Goal: Task Accomplishment & Management: Use online tool/utility

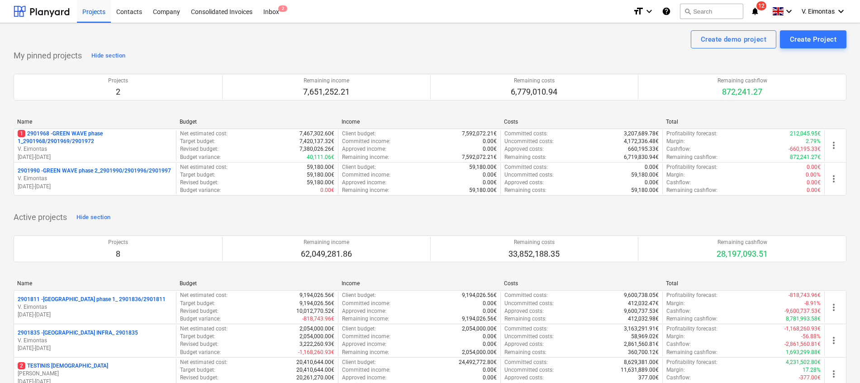
drag, startPoint x: 82, startPoint y: 132, endPoint x: 115, endPoint y: 133, distance: 33.1
click at [82, 132] on p "1 2901968 - GREEN WAVE phase 1_2901968/2901969/2901972" at bounding box center [95, 137] width 155 height 15
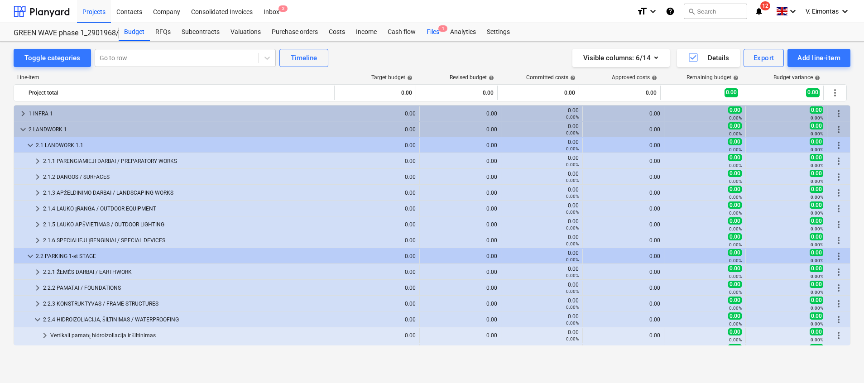
click at [431, 30] on div "Files 1" at bounding box center [433, 32] width 24 height 18
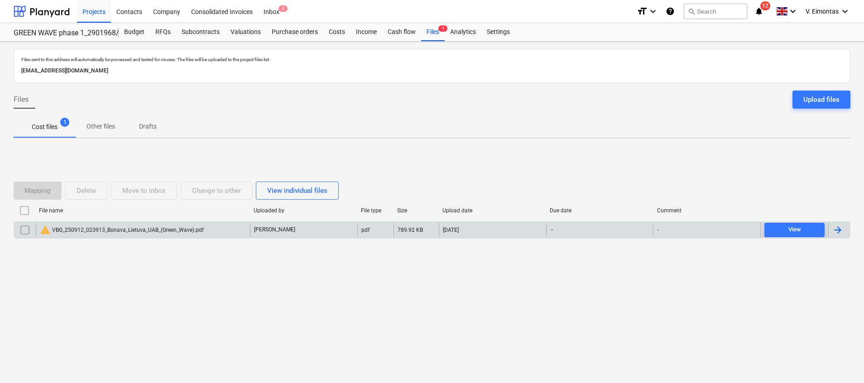
click at [141, 228] on div "warning VBG_250912_023913_Bonava_Lietuva_UAB_(Green_Wave).pdf" at bounding box center [122, 229] width 164 height 11
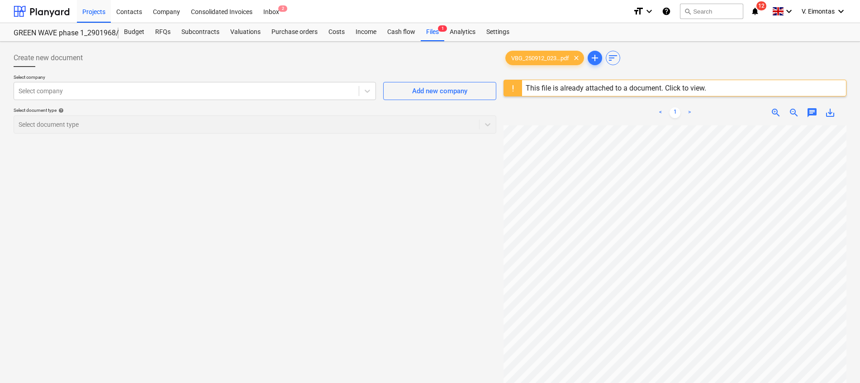
scroll to position [140, 66]
click at [429, 33] on div "Files 1" at bounding box center [433, 32] width 24 height 18
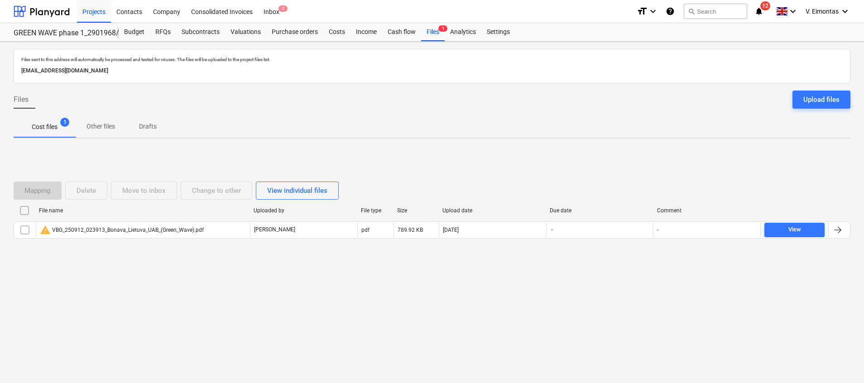
click at [24, 210] on input "checkbox" at bounding box center [24, 210] width 14 height 14
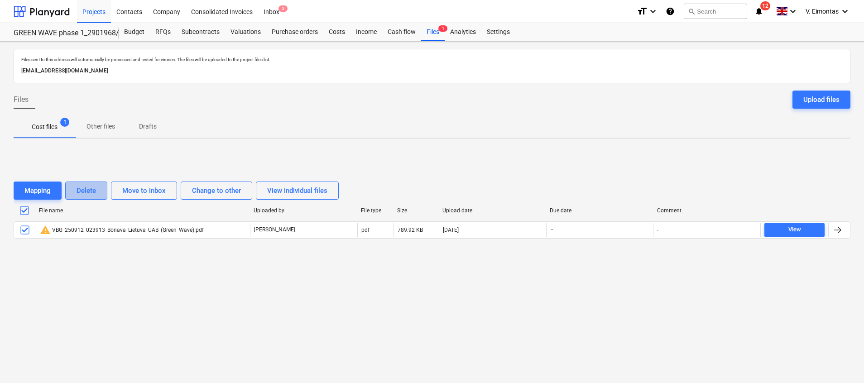
click at [102, 196] on button "Delete" at bounding box center [86, 190] width 42 height 18
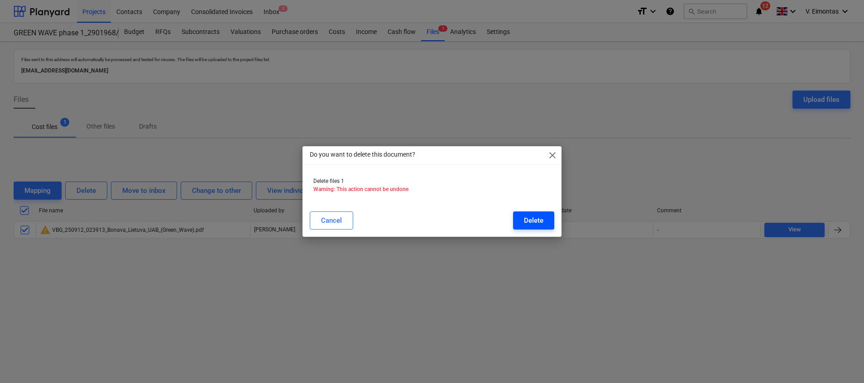
click at [541, 220] on div "Delete" at bounding box center [533, 221] width 19 height 12
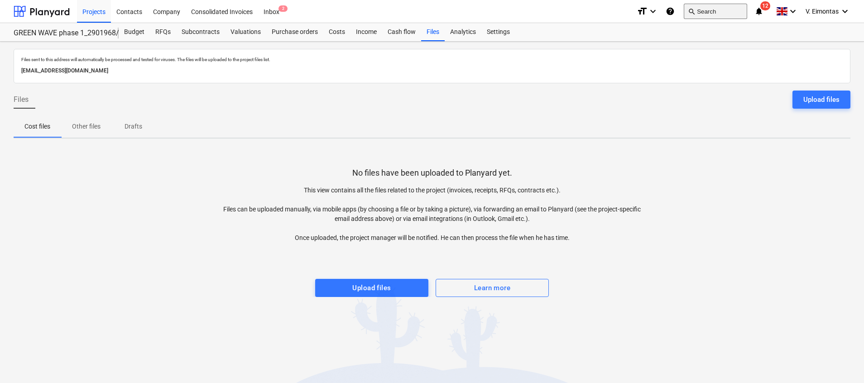
click at [719, 8] on button "search Search" at bounding box center [714, 11] width 63 height 15
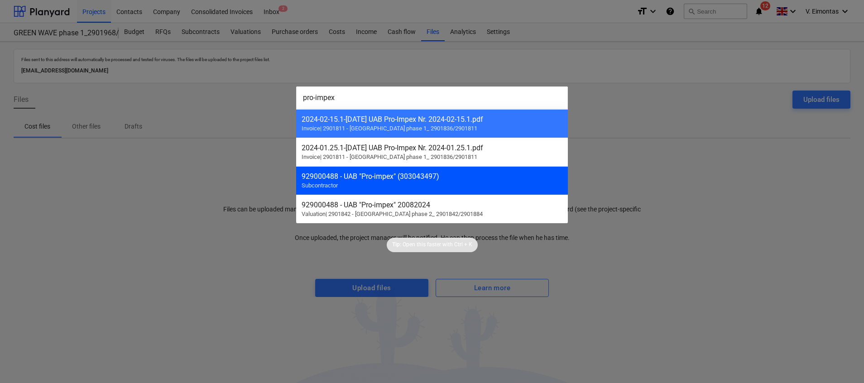
type input "pro-impex"
click at [480, 172] on div "929000488 - UAB "Pro-impex" (303043497)" at bounding box center [431, 176] width 261 height 9
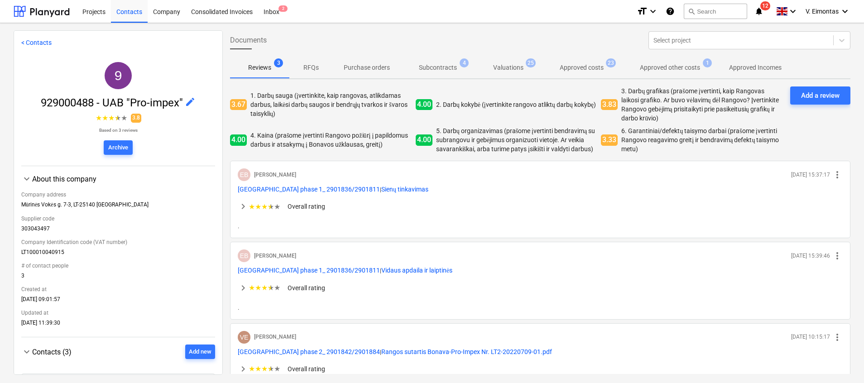
click at [453, 72] on p "Subcontracts" at bounding box center [438, 68] width 38 height 10
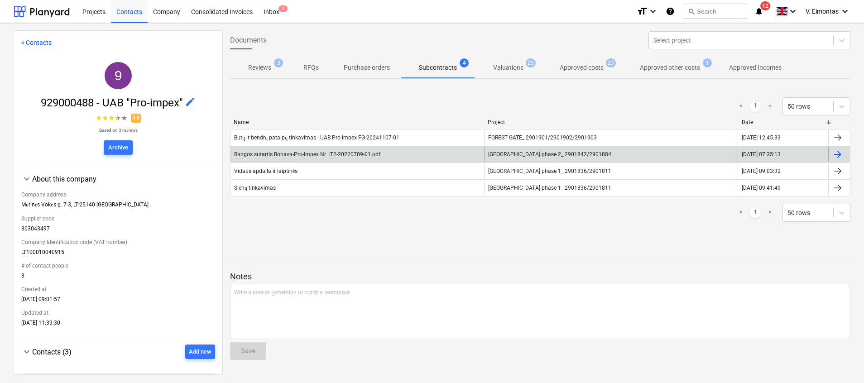
click at [357, 155] on div "Rangos sutartis Bonava-Pro-Impex Nr. LT2-20220709-01.pdf" at bounding box center [307, 154] width 146 height 6
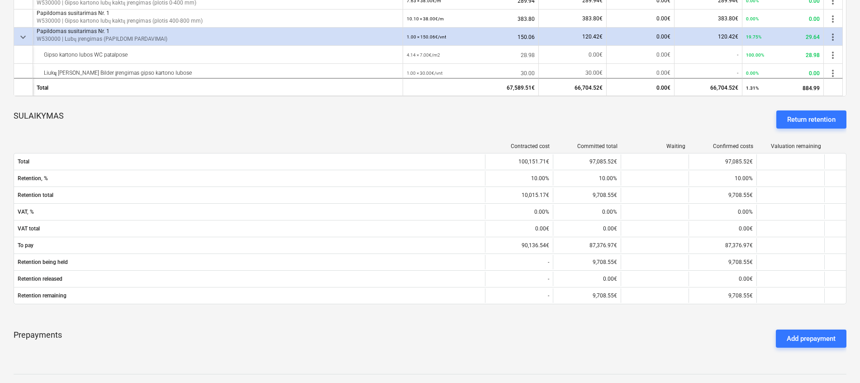
scroll to position [417, 0]
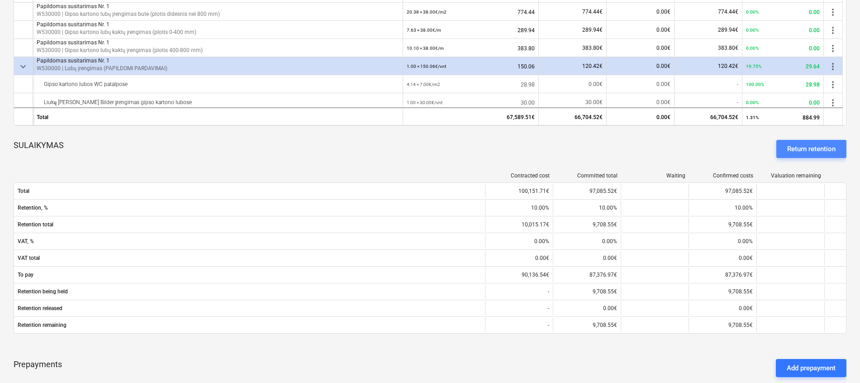
click at [828, 143] on button "Return retention" at bounding box center [812, 149] width 70 height 18
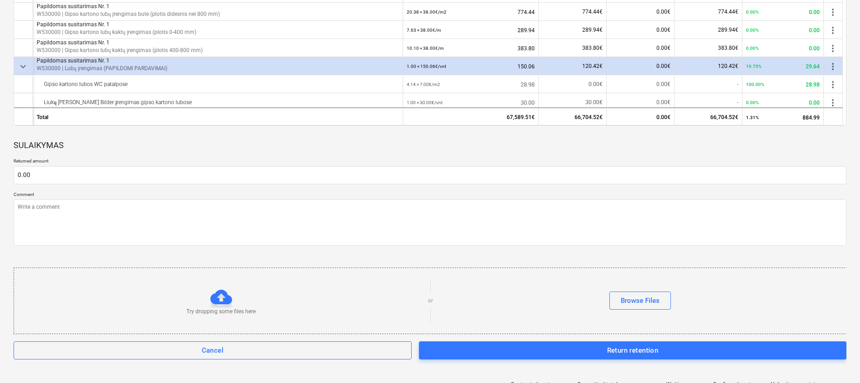
type textarea "x"
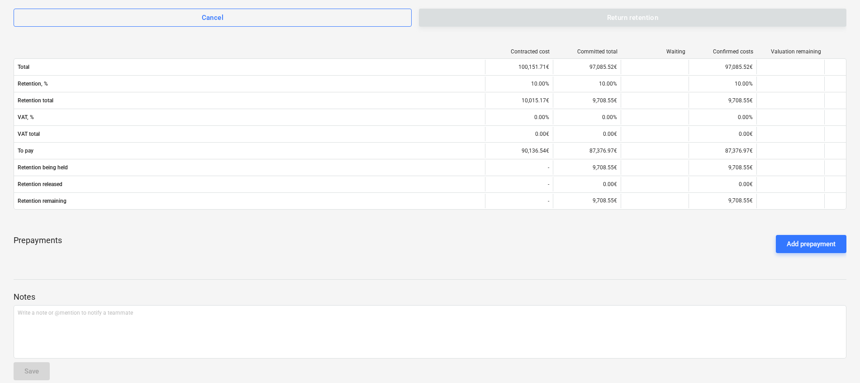
scroll to position [796, 0]
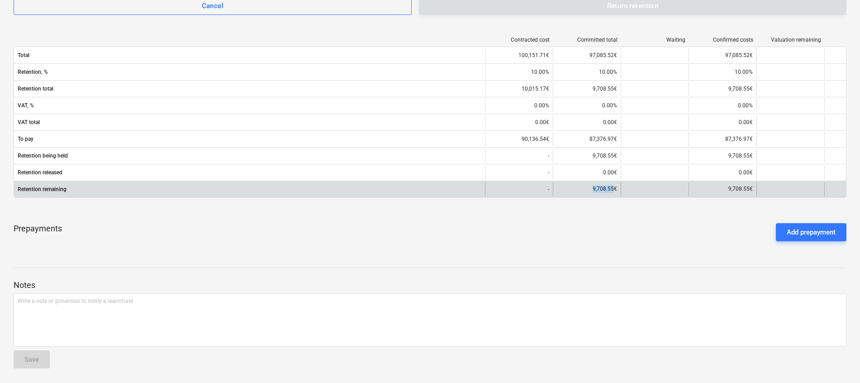
drag, startPoint x: 593, startPoint y: 188, endPoint x: 613, endPoint y: 189, distance: 19.5
click at [613, 189] on p "9,708.55€" at bounding box center [605, 189] width 24 height 8
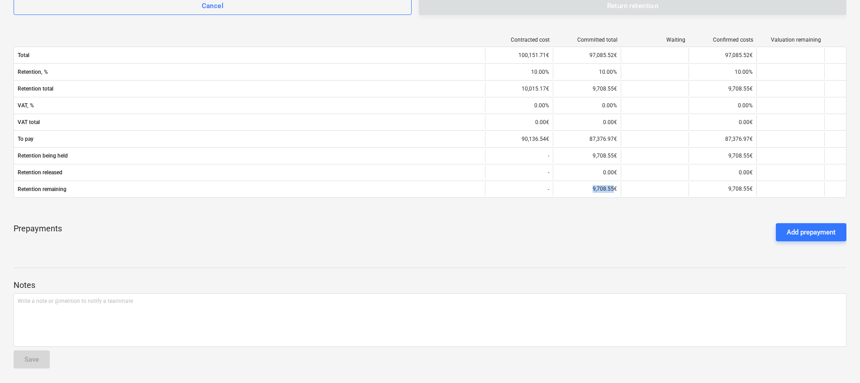
copy p "9,708.55"
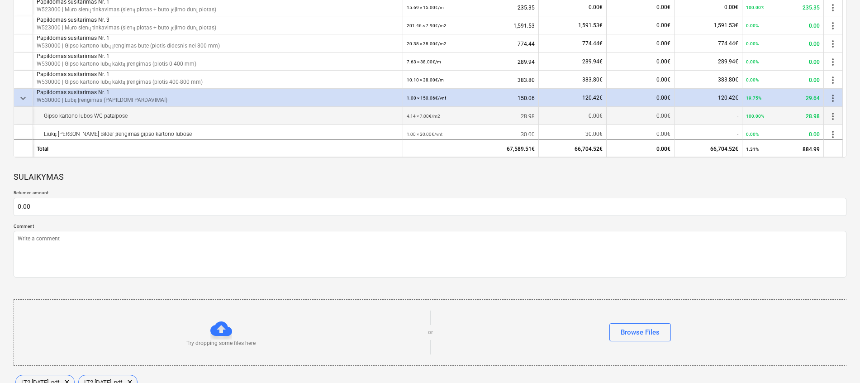
scroll to position [320, 0]
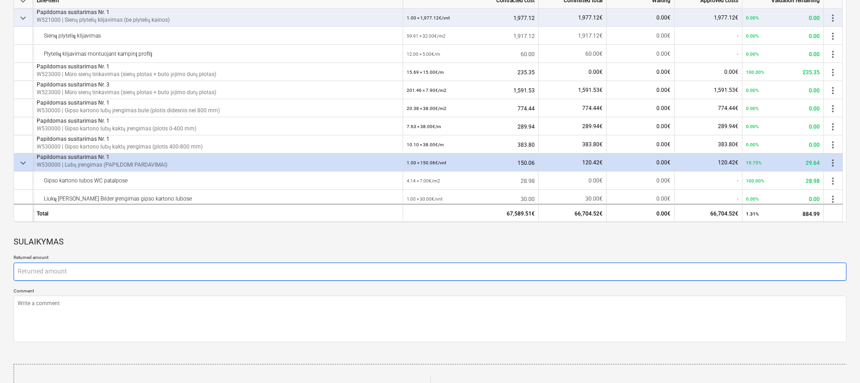
click at [37, 271] on input "text" at bounding box center [430, 272] width 833 height 18
paste input "9,708.55"
type textarea "x"
type input "9,708.55"
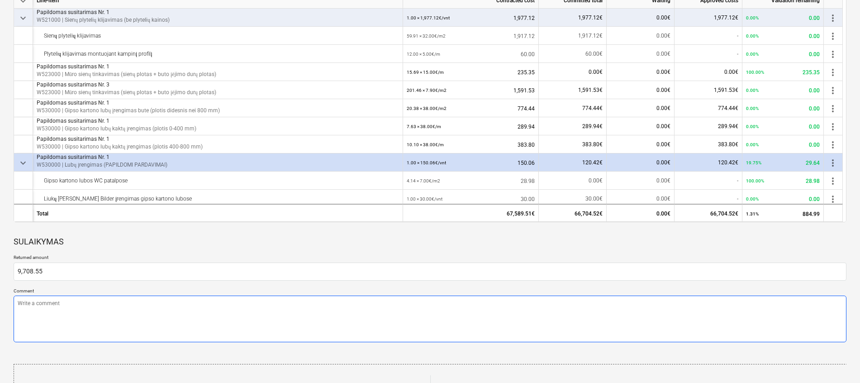
click at [63, 316] on textarea at bounding box center [430, 319] width 833 height 47
type textarea "x"
type textarea "A"
type textarea "x"
type textarea "Ap"
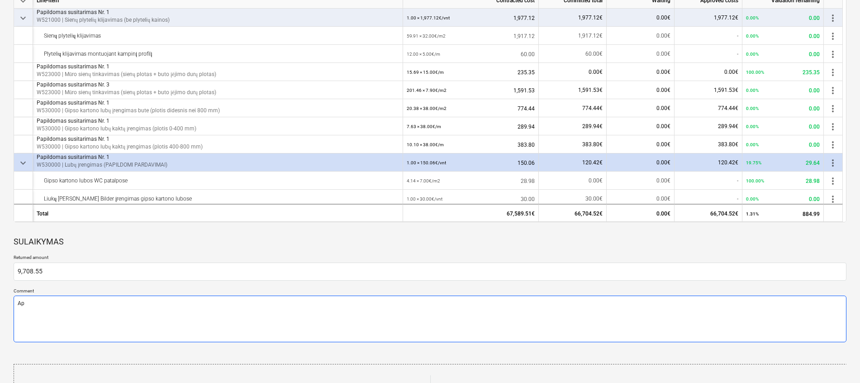
type textarea "x"
type textarea "Apm"
type textarea "x"
type textarea "Apmk"
type textarea "x"
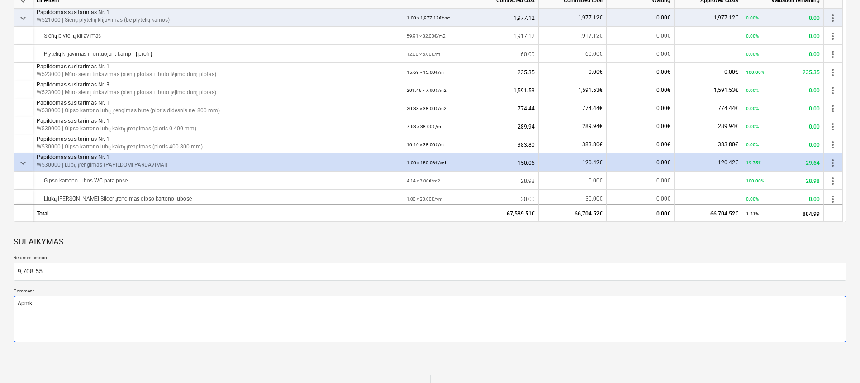
type textarea "Apm"
type textarea "x"
type textarea "Apmo"
type textarea "x"
type textarea "[DEMOGRAPHIC_DATA]"
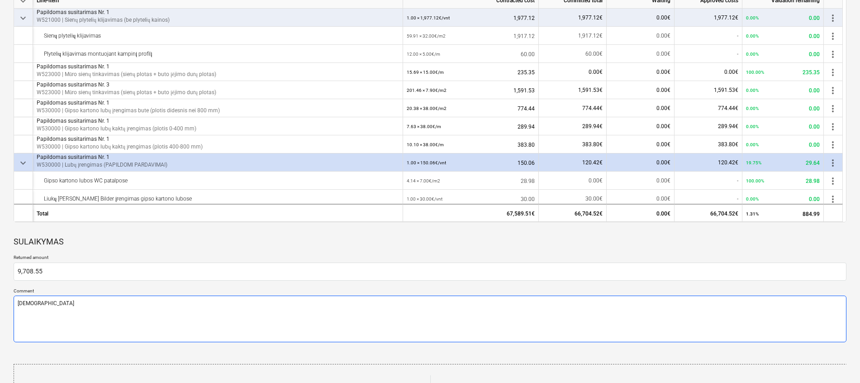
type textarea "x"
type textarea "Apmok4"
type textarea "x"
type textarea "[DEMOGRAPHIC_DATA]"
type textarea "x"
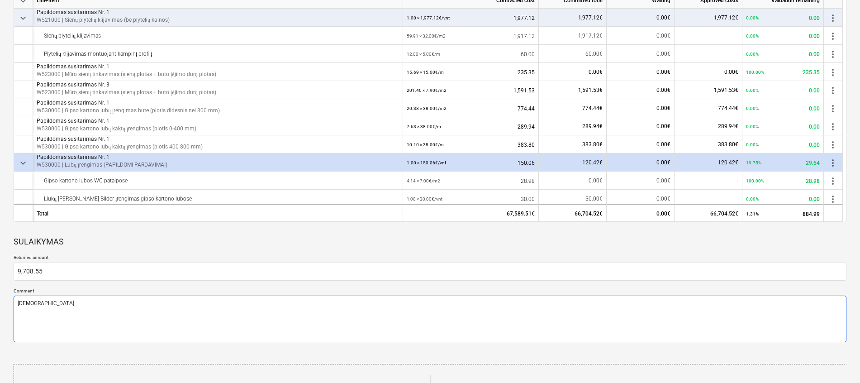
type textarea "Apmokė"
type textarea "x"
type textarea "Apmokėj"
type textarea "x"
type textarea "Apmokėji"
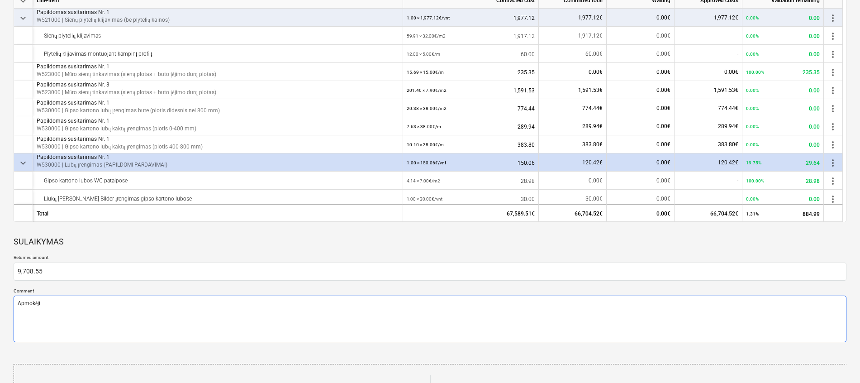
type textarea "x"
type textarea "Apmokėjim"
type textarea "x"
type textarea "Apmokėjima"
type textarea "x"
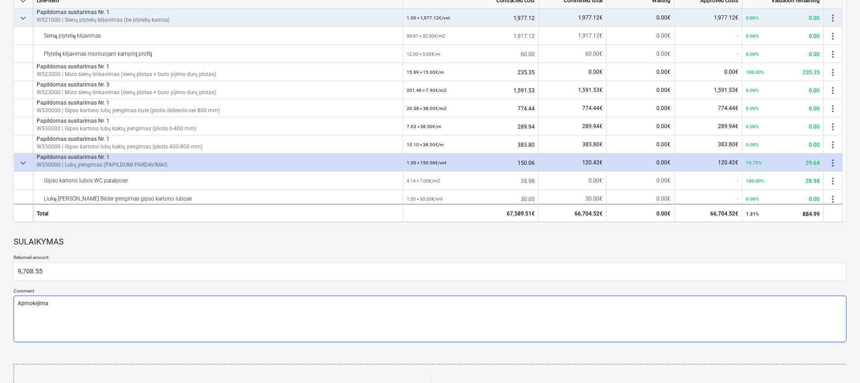
type textarea "Apmokėjimas"
type textarea "x"
type textarea "Apmokėjimas"
type textarea "x"
type textarea "Apmokėjimas ę"
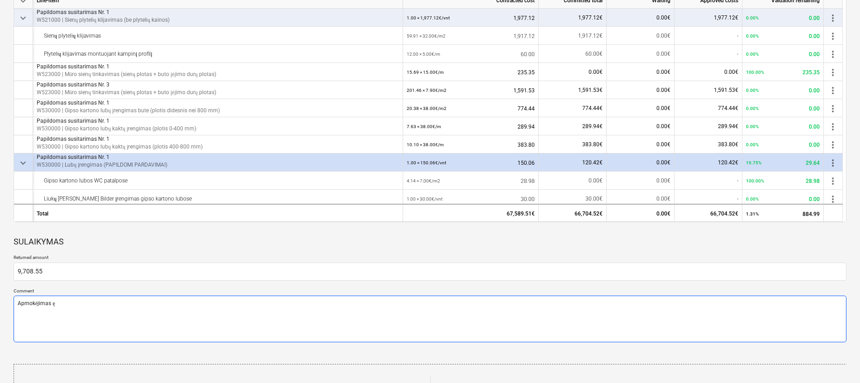
type textarea "x"
type textarea "Apmokėjimas ę0"
type textarea "x"
type textarea "Apmokėjimas ę"
type textarea "x"
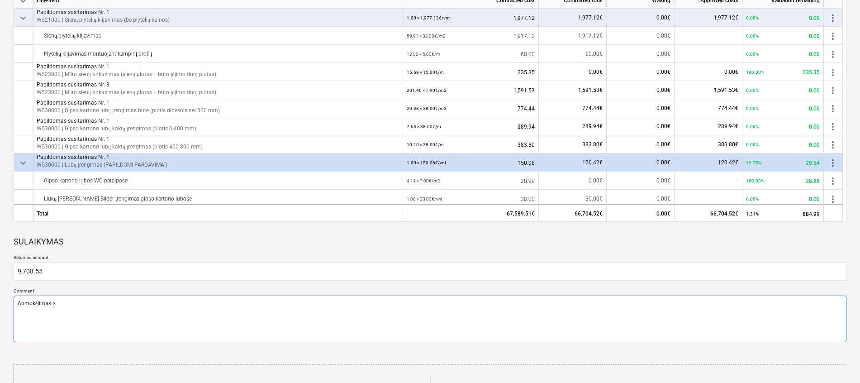
type textarea "Apmokėjimas"
type textarea "x"
type textarea "Apmokėjimas 3"
type textarea "x"
type textarea "Apmokėjimas 30"
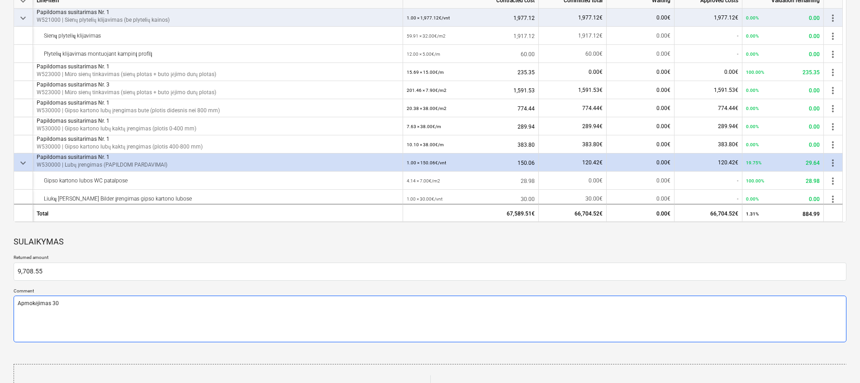
type textarea "x"
type textarea "Apmokėjimas 30"
type textarea "x"
type textarea "Apmokėjimas 30 d"
type textarea "x"
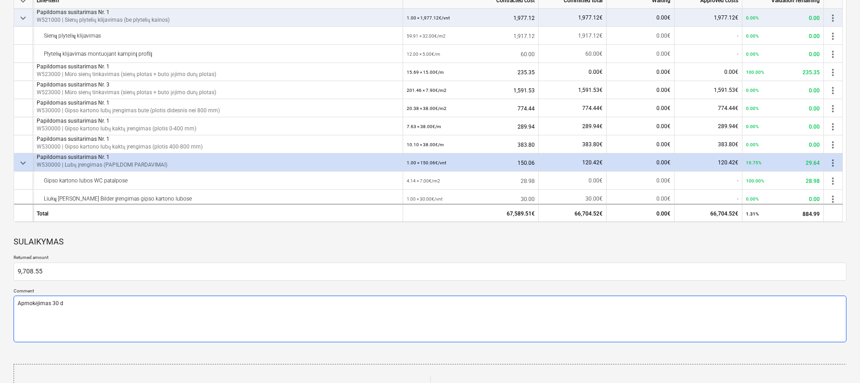
type textarea "Apmokėjimas 30 d."
type textarea "x"
type textarea "Apmokėjimas 30 d.d"
type textarea "x"
type textarea "Apmokėjimas 30 d.d."
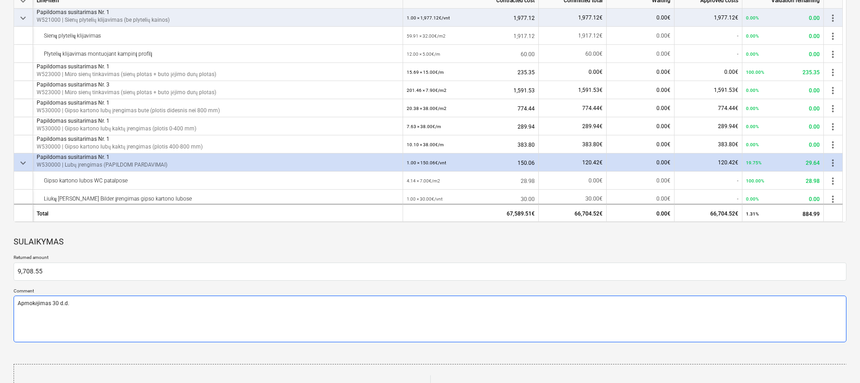
type textarea "x"
type textarea "Apmokėjimas 30 d.d"
type textarea "x"
type textarea "Apmokėjimas 30 d."
type textarea "x"
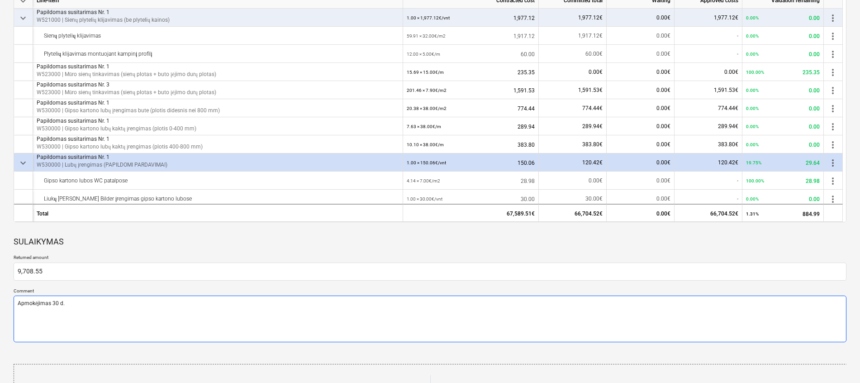
type textarea "Apmokėjimas 30 d"
type textarea "x"
type textarea "Apmokėjimas 30"
type textarea "x"
type textarea "Apmokėjimas 30 k"
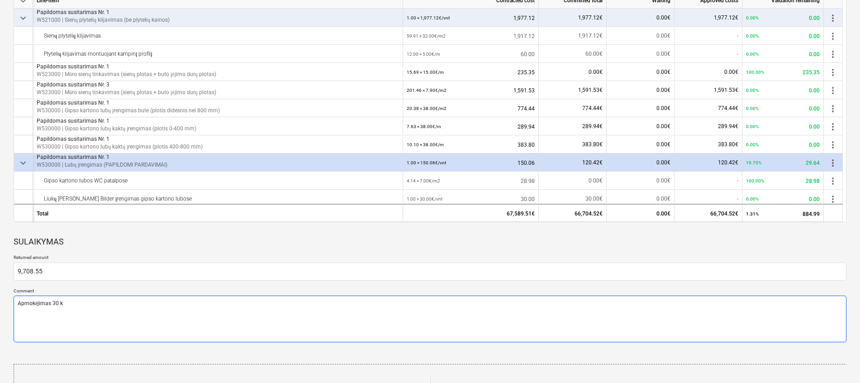
type textarea "x"
type textarea "Apmokėjimas 30 k."
type textarea "x"
type textarea "Apmokėjimas 30 k.d"
type textarea "x"
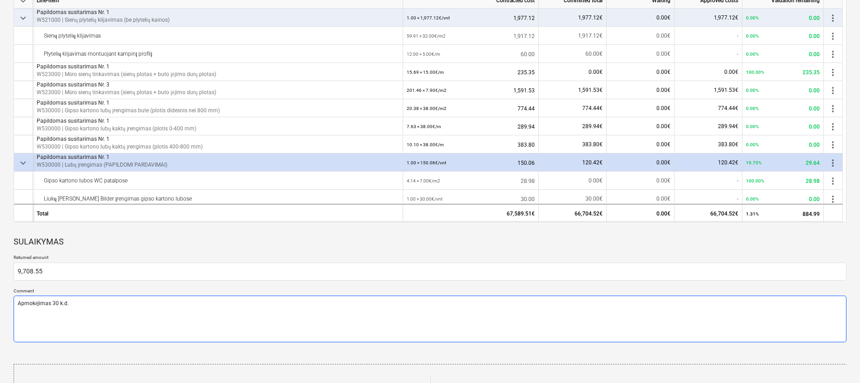
type textarea "Apmokėjimas 30 k.d."
click at [104, 239] on div "SULAIKYMAS" at bounding box center [430, 241] width 833 height 25
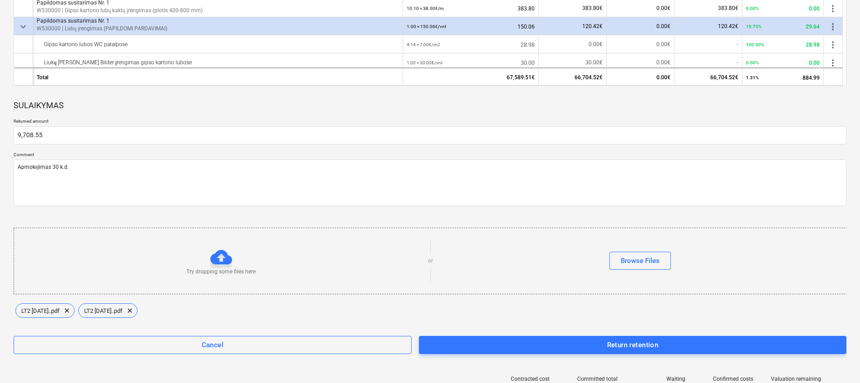
scroll to position [456, 0]
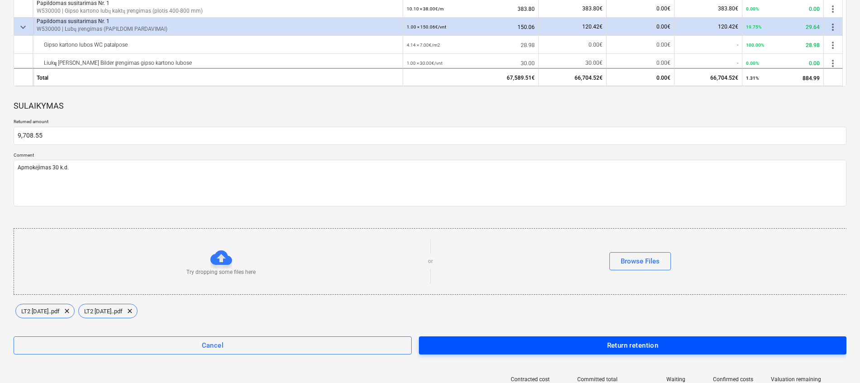
click at [617, 343] on div "Return retention" at bounding box center [633, 345] width 52 height 12
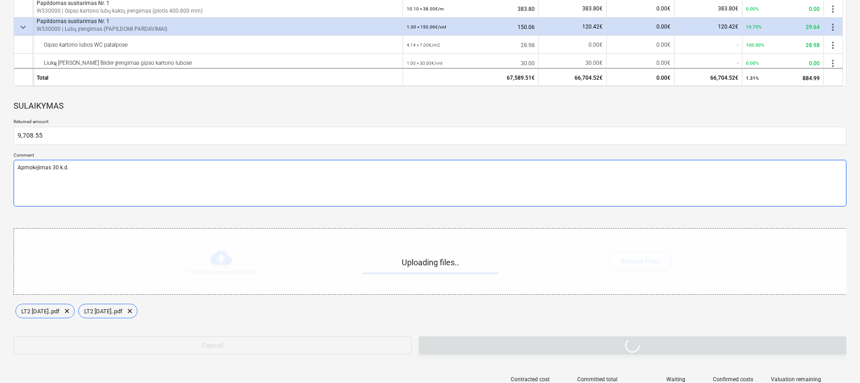
type textarea "x"
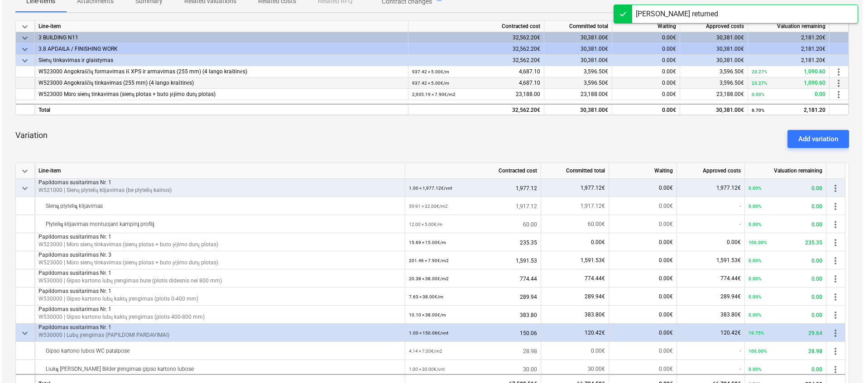
scroll to position [0, 0]
